Goal: Task Accomplishment & Management: Manage account settings

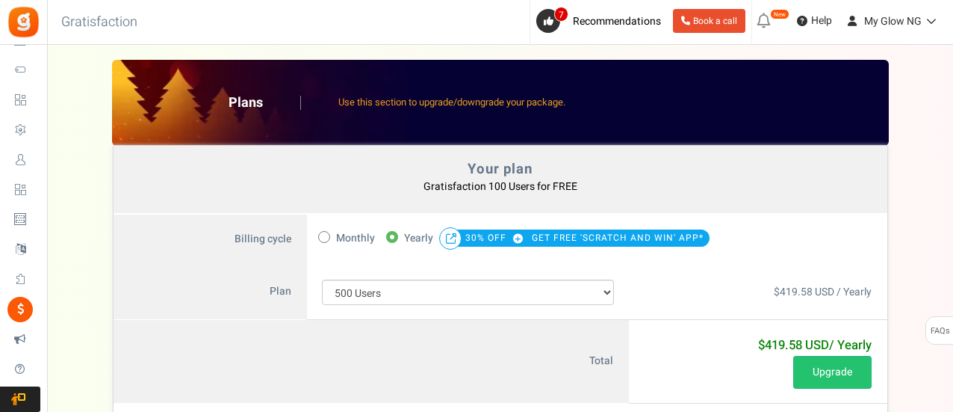
select select "711"
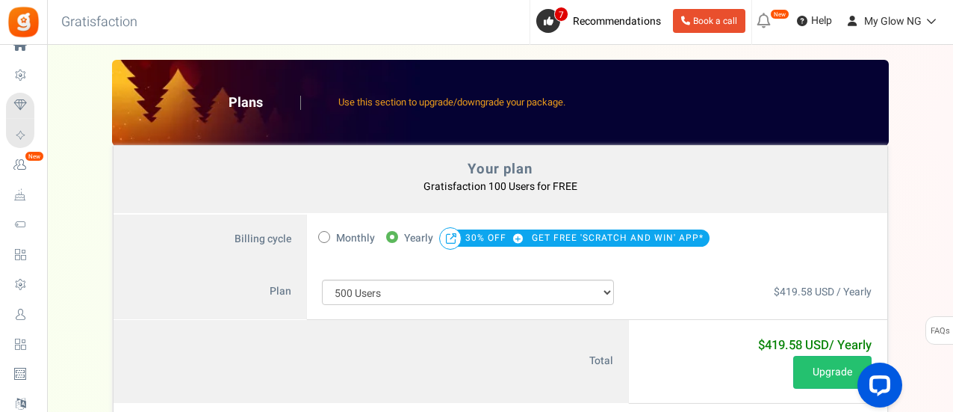
click at [0, 0] on span "Loyalty and Referral Program" at bounding box center [0, 0] width 0 height 0
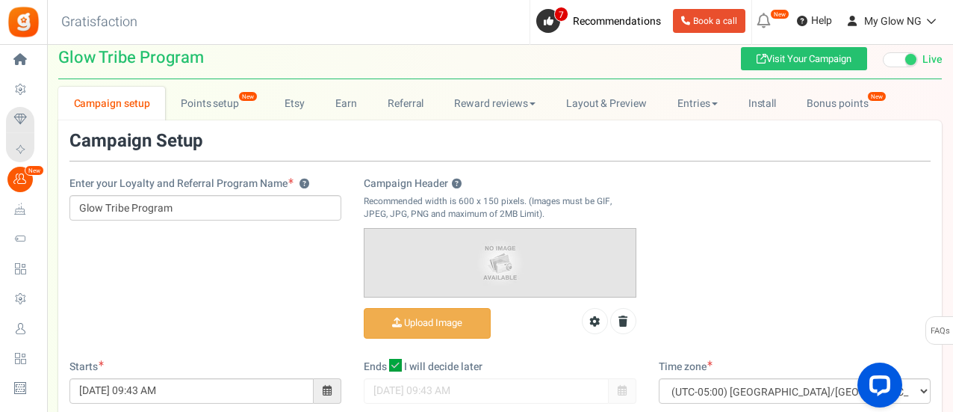
scroll to position [20, 0]
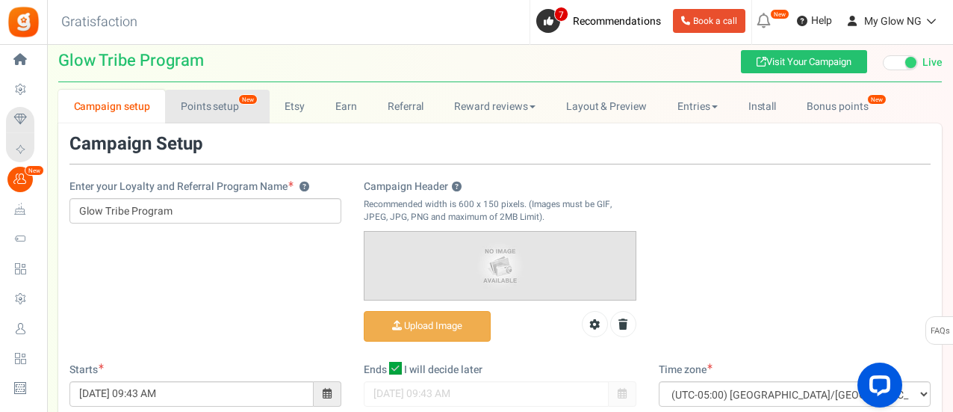
click at [220, 117] on link "Points setup New" at bounding box center [217, 107] width 104 height 34
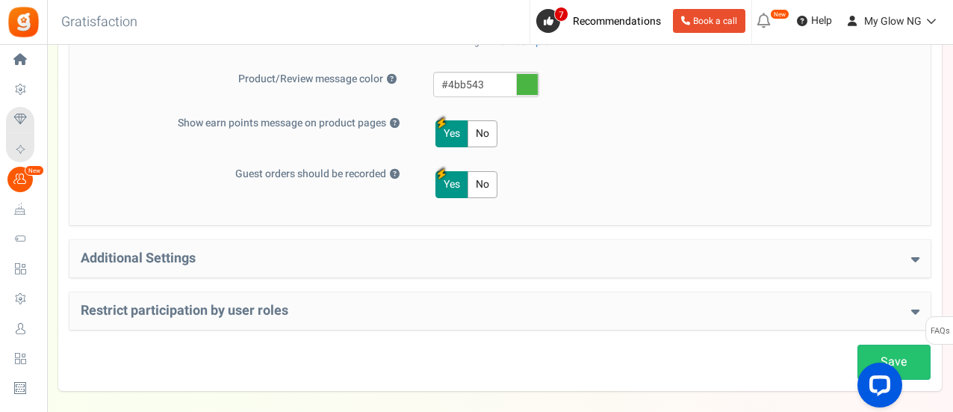
scroll to position [761, 0]
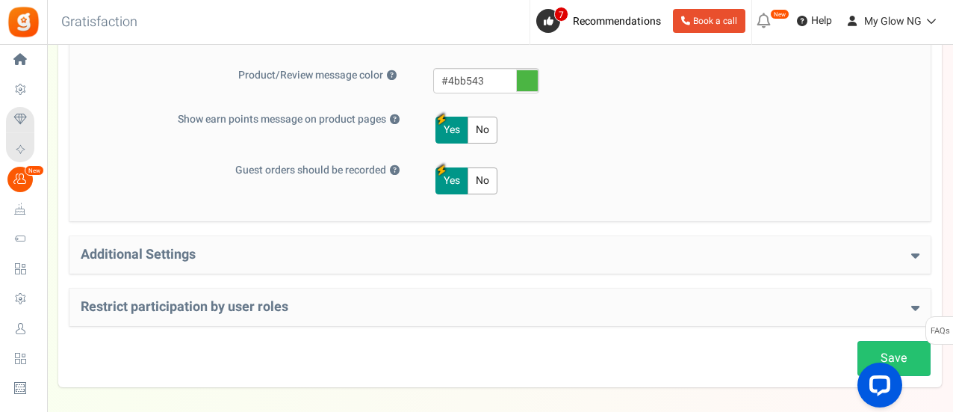
click at [507, 290] on div "Restrict participation by user roles Restrict user roles from participating in …" at bounding box center [499, 306] width 861 height 37
click at [510, 267] on div "Additional Settings Welcome Bonus ? Yes No Enter Welcome Points 100 Welcome Not…" at bounding box center [499, 254] width 861 height 37
click at [602, 247] on h4 "Additional Settings" at bounding box center [500, 254] width 839 height 15
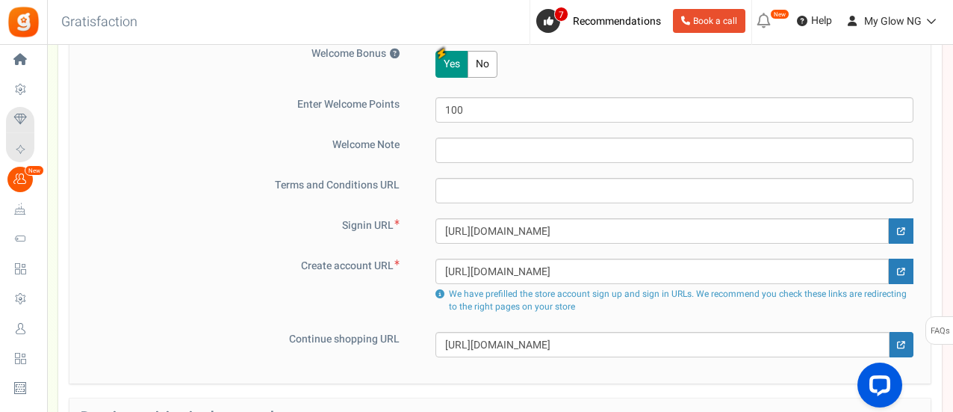
scroll to position [997, 0]
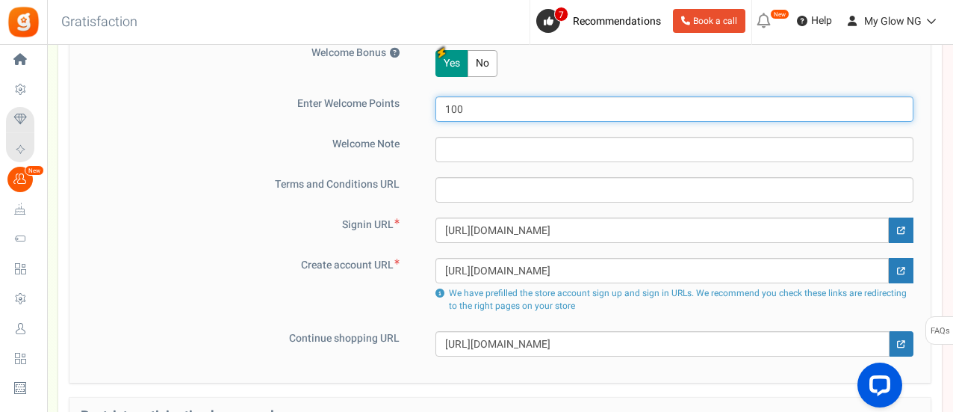
drag, startPoint x: 454, startPoint y: 112, endPoint x: 437, endPoint y: 114, distance: 17.2
click at [437, 114] on input "100" at bounding box center [675, 108] width 478 height 25
click at [456, 109] on input "100" at bounding box center [675, 108] width 478 height 25
drag, startPoint x: 450, startPoint y: 109, endPoint x: 438, endPoint y: 110, distance: 12.0
click at [438, 110] on input "100" at bounding box center [675, 108] width 478 height 25
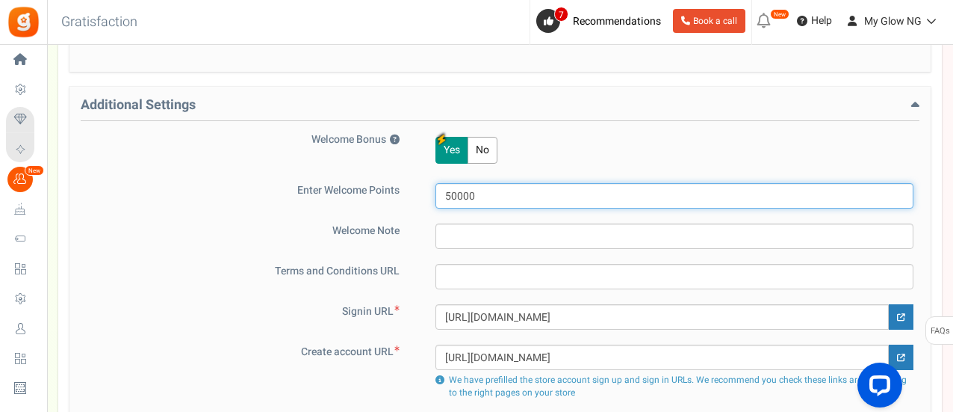
scroll to position [911, 0]
click at [456, 197] on input "50000" at bounding box center [675, 194] width 478 height 25
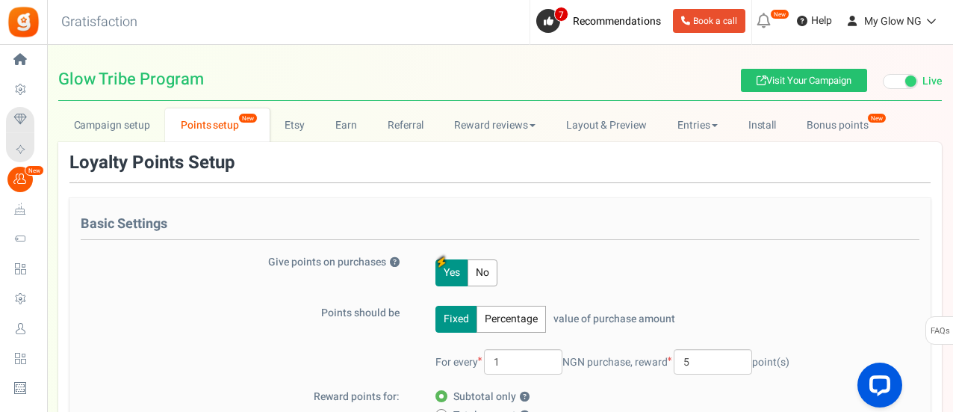
scroll to position [1, 0]
type input "50000"
click at [341, 123] on link "Earn" at bounding box center [347, 126] width 52 height 34
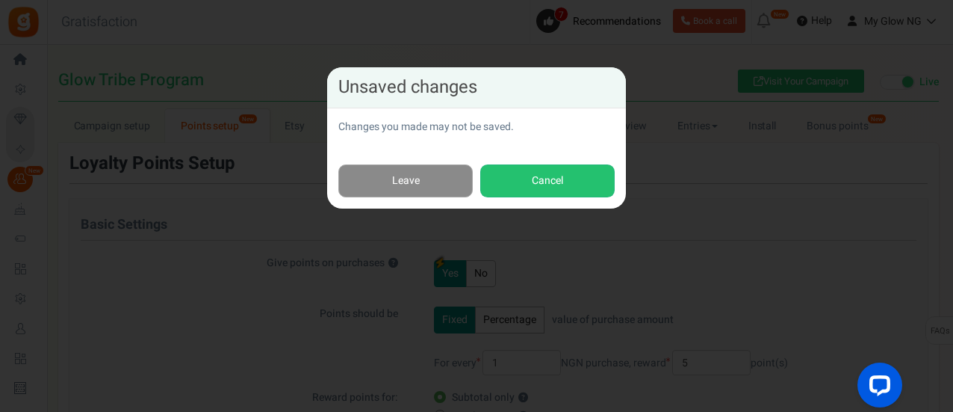
click at [417, 192] on link "Leave" at bounding box center [405, 181] width 134 height 34
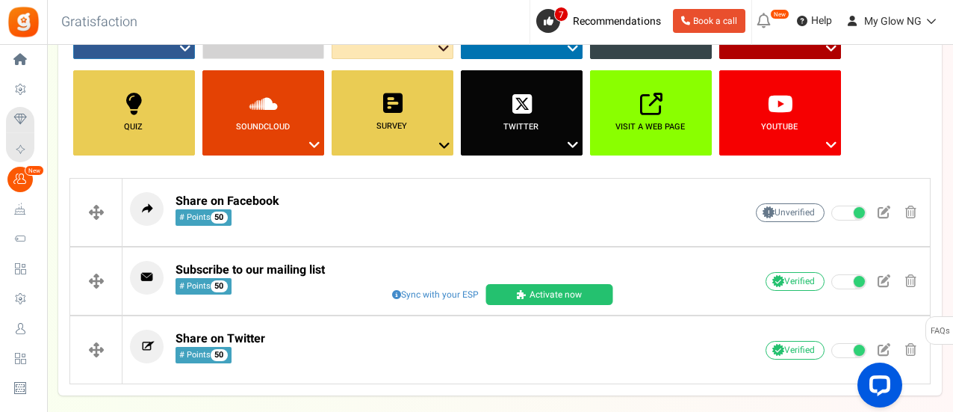
scroll to position [226, 0]
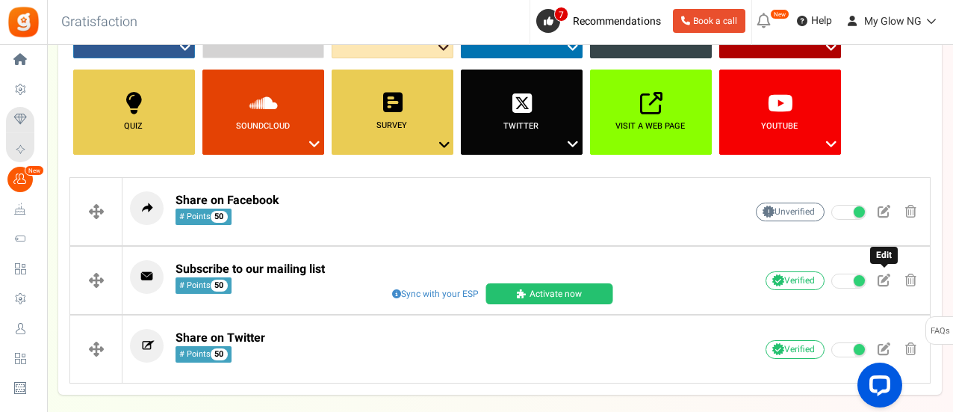
click at [885, 289] on link at bounding box center [884, 281] width 25 height 22
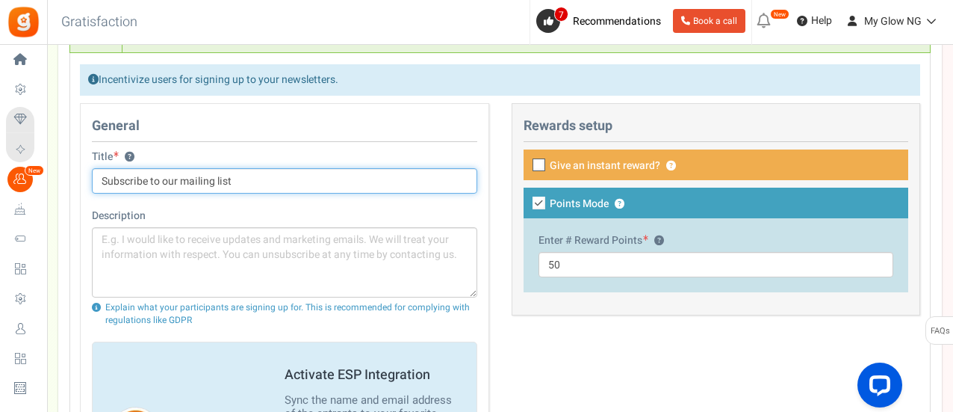
scroll to position [489, 0]
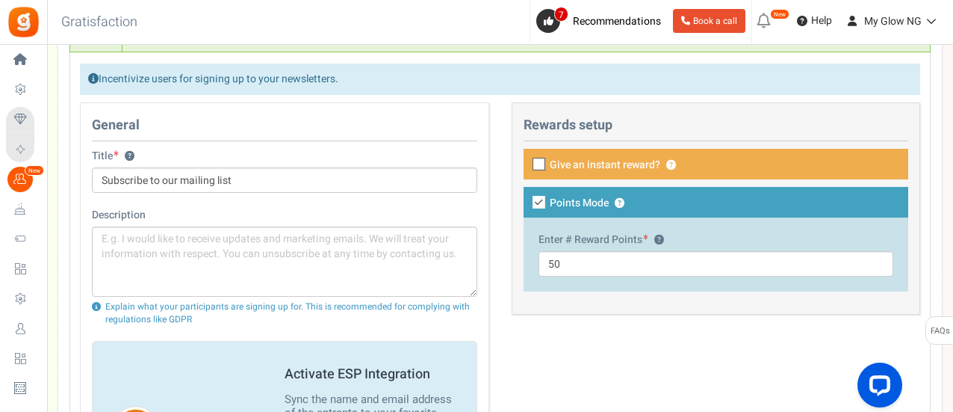
click at [545, 164] on span at bounding box center [539, 164] width 13 height 13
click at [527, 164] on input "Give an instant reward? ?" at bounding box center [523, 166] width 10 height 10
checkbox input "true"
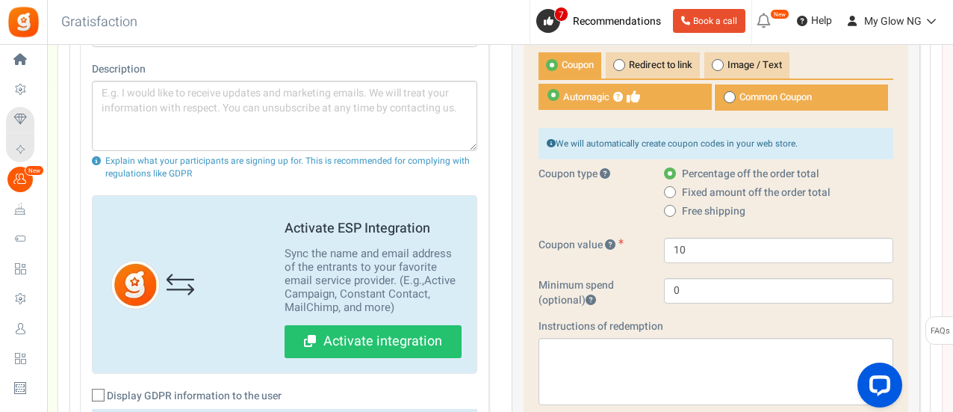
scroll to position [636, 0]
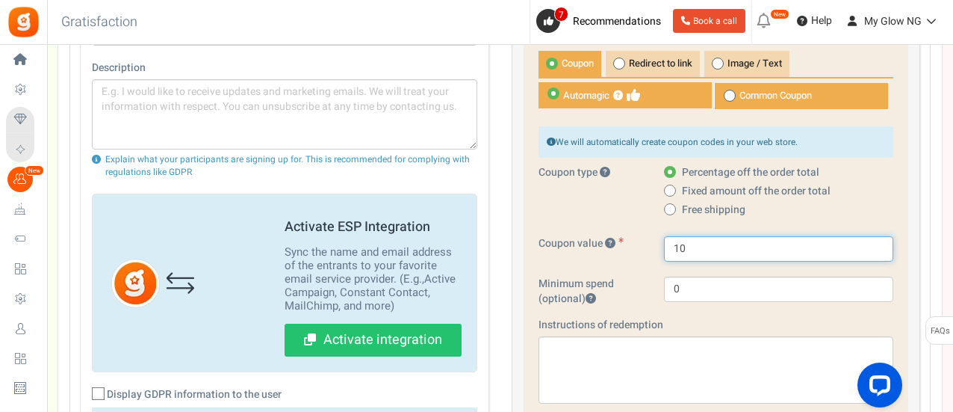
drag, startPoint x: 678, startPoint y: 253, endPoint x: 670, endPoint y: 254, distance: 7.6
click at [670, 254] on input "10" at bounding box center [778, 248] width 229 height 25
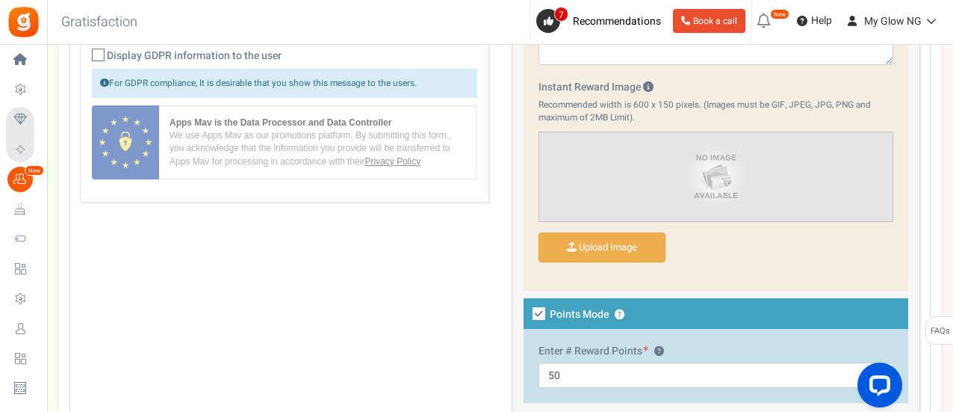
scroll to position [977, 0]
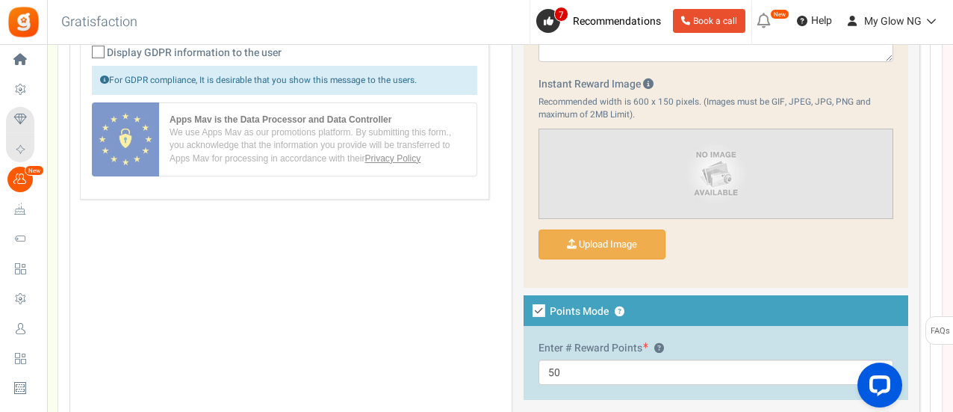
type input "20"
click at [539, 309] on icon at bounding box center [539, 310] width 13 height 13
click at [527, 309] on input "Points Mode ?" at bounding box center [523, 312] width 10 height 10
checkbox input "false"
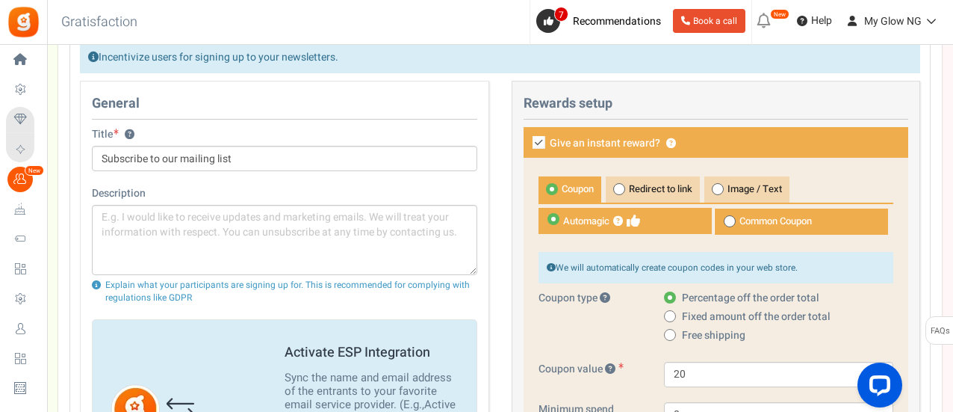
scroll to position [504, 0]
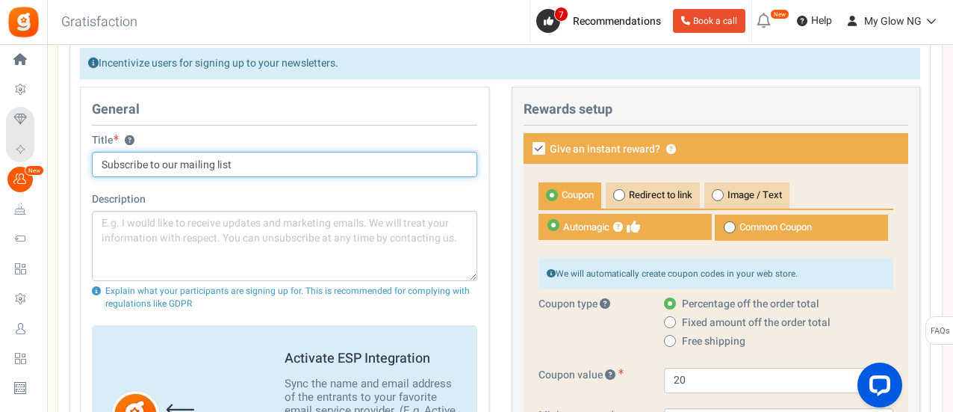
click at [310, 167] on input "Subscribe to our mailing list" at bounding box center [285, 164] width 386 height 25
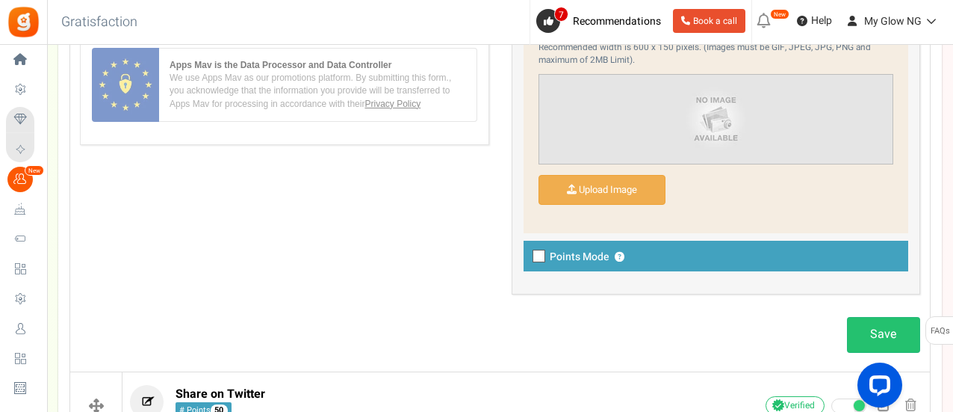
scroll to position [1161, 0]
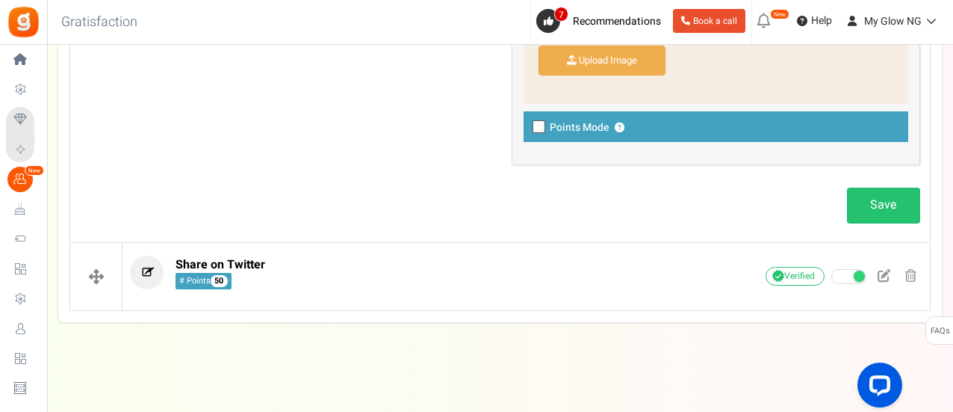
click at [900, 201] on link "Save" at bounding box center [883, 205] width 73 height 35
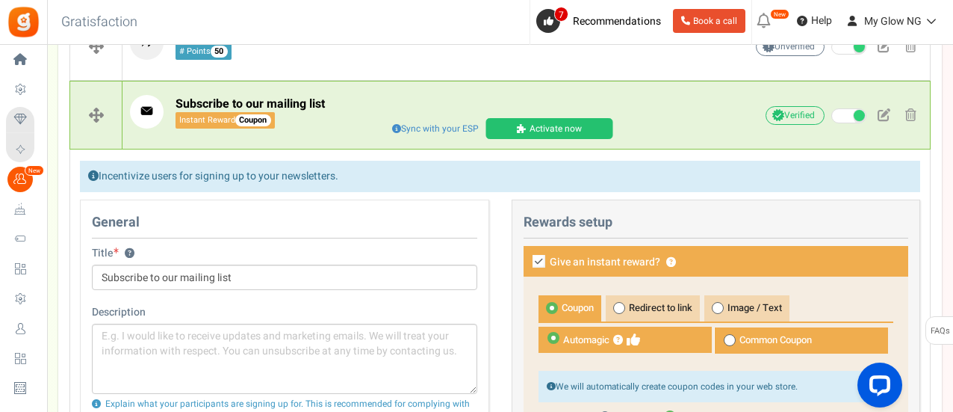
scroll to position [392, 0]
